Goal: Transaction & Acquisition: Purchase product/service

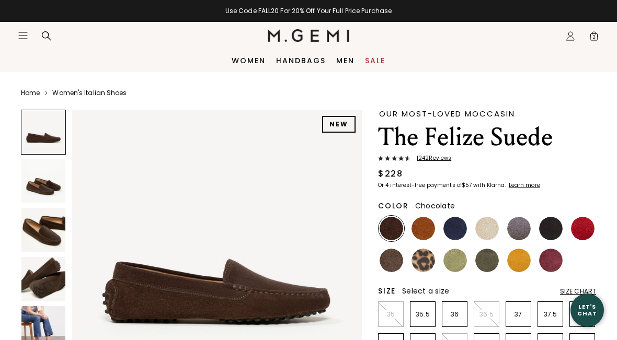
click at [459, 225] on img at bounding box center [455, 229] width 24 height 24
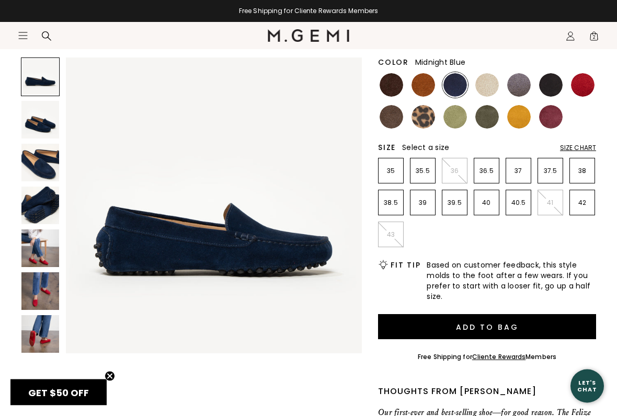
scroll to position [144, 0]
click at [585, 88] on img at bounding box center [583, 85] width 24 height 24
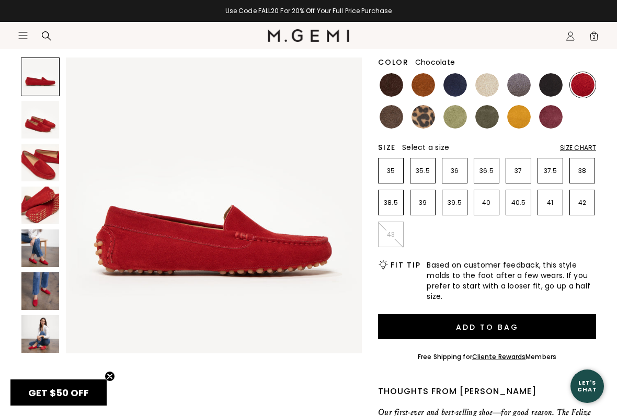
click at [393, 86] on img at bounding box center [392, 85] width 24 height 24
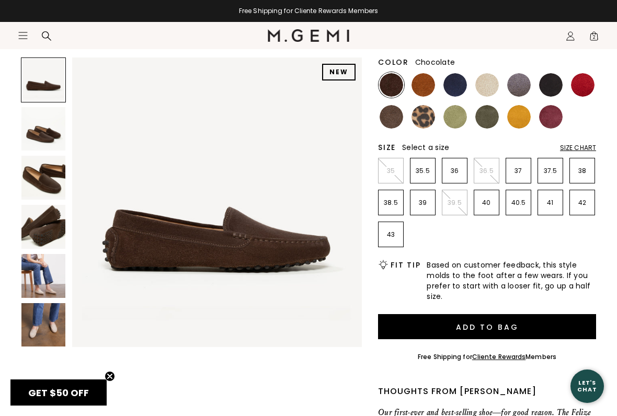
click at [454, 168] on p "36" at bounding box center [454, 171] width 25 height 8
click at [446, 328] on button "Add to Bag" at bounding box center [487, 326] width 218 height 25
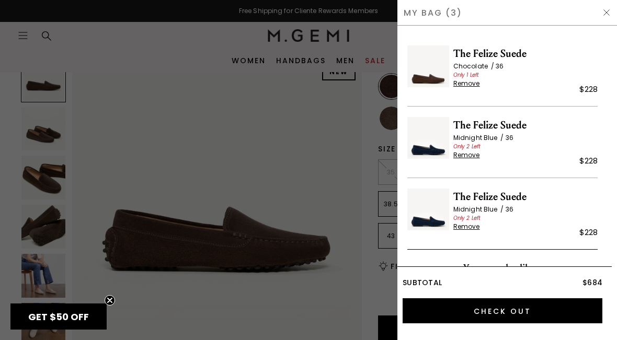
click at [467, 81] on span "Remove" at bounding box center [466, 83] width 27 height 8
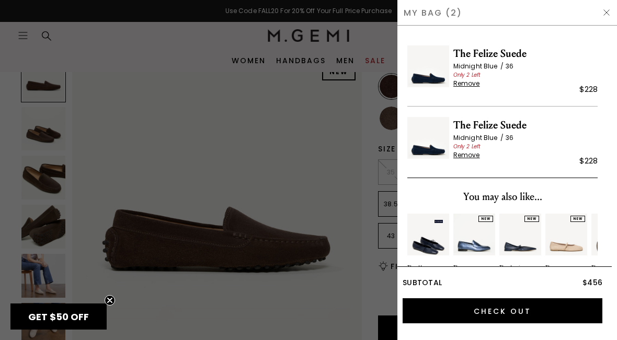
click at [467, 156] on span "Remove" at bounding box center [466, 155] width 27 height 8
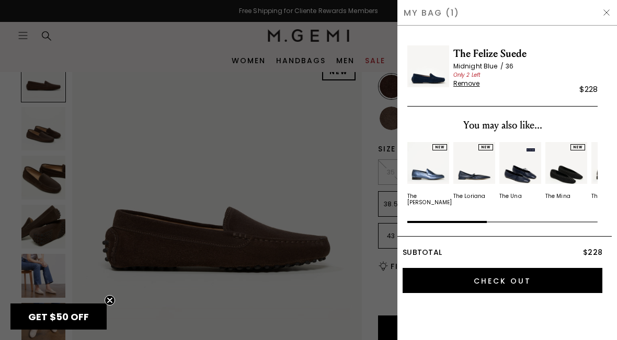
click at [495, 278] on input "Check Out" at bounding box center [503, 280] width 200 height 25
